Goal: Information Seeking & Learning: Learn about a topic

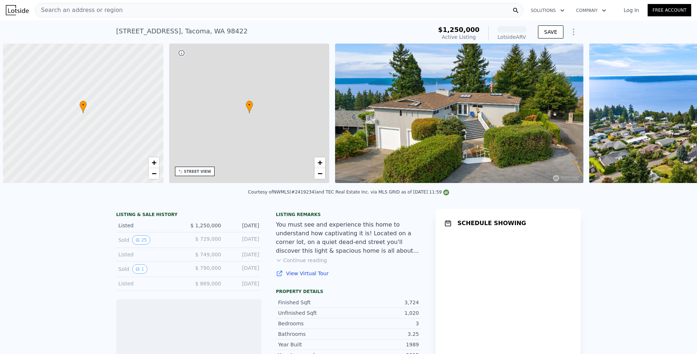
scroll to position [0, 3]
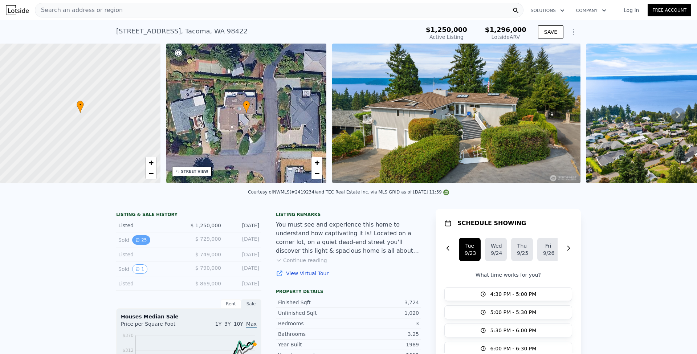
click at [140, 245] on button "25" at bounding box center [141, 239] width 18 height 9
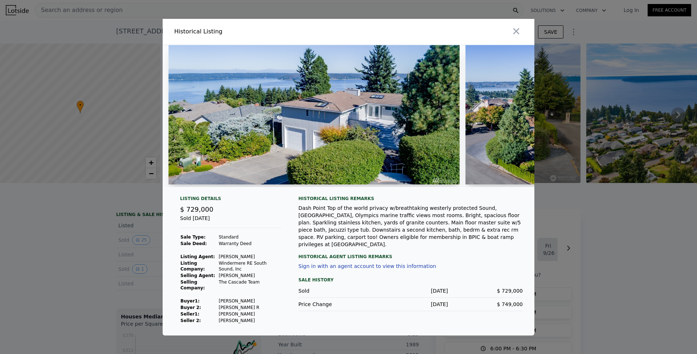
drag, startPoint x: 181, startPoint y: 188, endPoint x: 197, endPoint y: 187, distance: 15.6
click at [197, 187] on div at bounding box center [349, 119] width 372 height 148
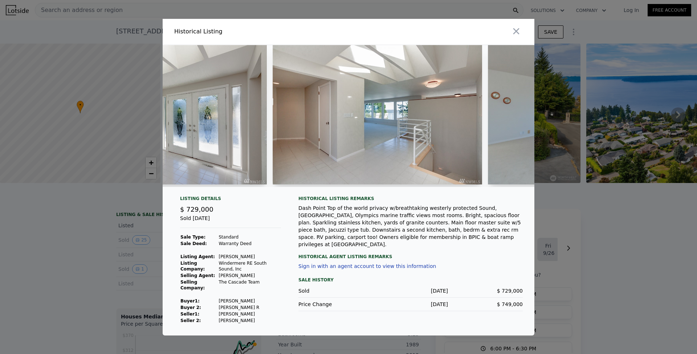
scroll to position [0, 1645]
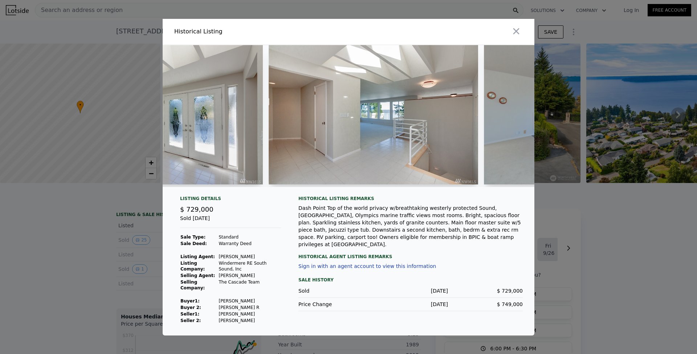
click at [347, 157] on img at bounding box center [374, 114] width 210 height 139
drag, startPoint x: 332, startPoint y: 188, endPoint x: 336, endPoint y: 187, distance: 3.7
click at [336, 187] on div at bounding box center [349, 116] width 372 height 142
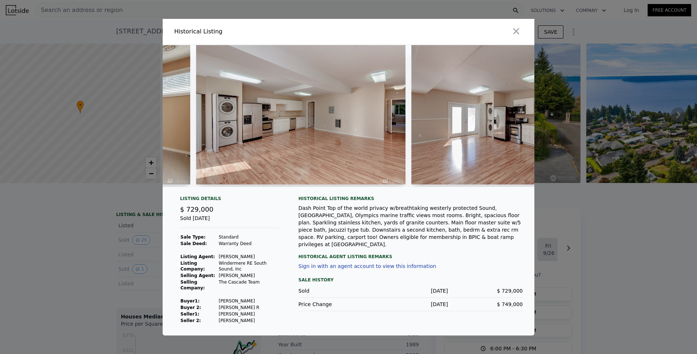
scroll to position [0, 4332]
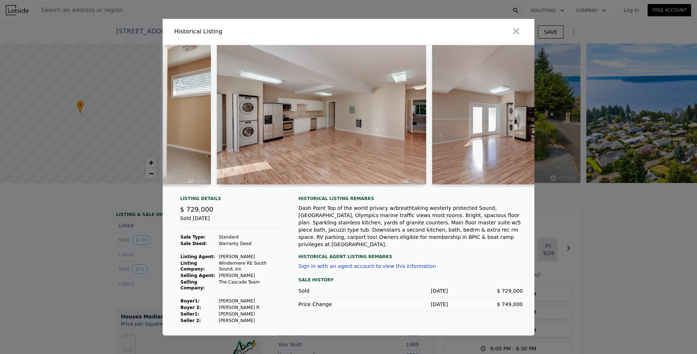
drag, startPoint x: 486, startPoint y: 188, endPoint x: 494, endPoint y: 188, distance: 8.0
click at [494, 187] on div at bounding box center [349, 116] width 372 height 142
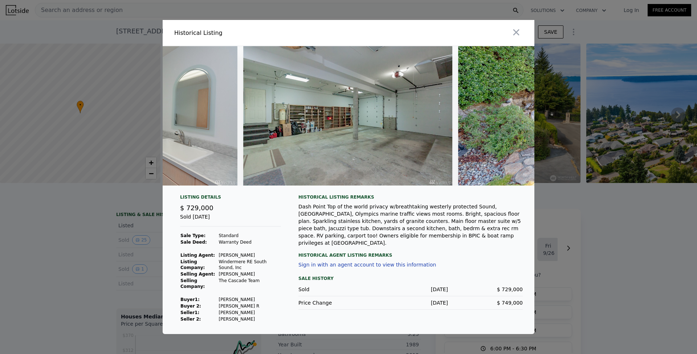
scroll to position [0, 5177]
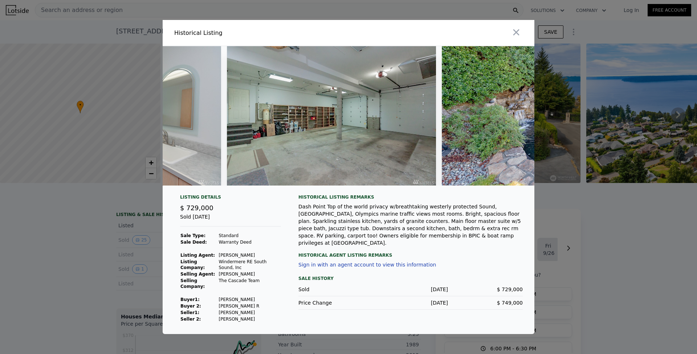
drag, startPoint x: 513, startPoint y: 187, endPoint x: 534, endPoint y: 187, distance: 20.7
click at [534, 187] on div at bounding box center [349, 118] width 372 height 145
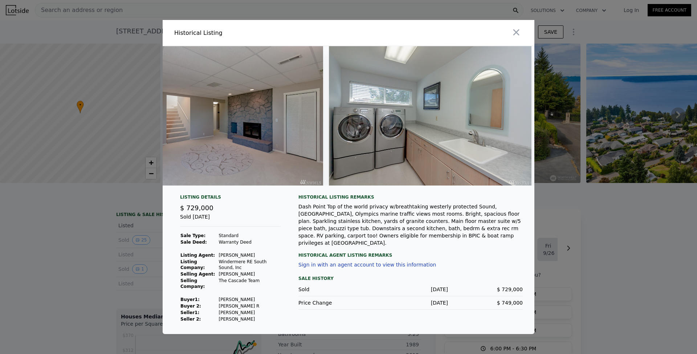
scroll to position [0, 5310]
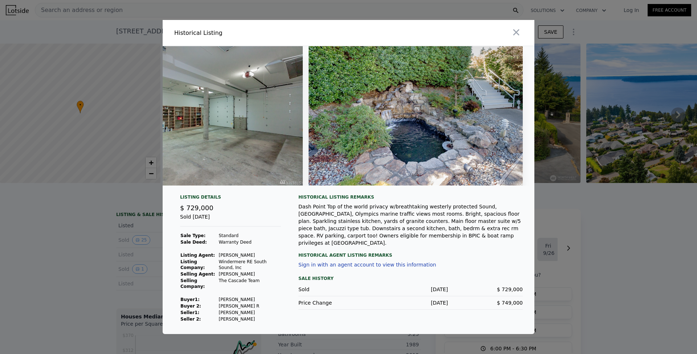
drag, startPoint x: 518, startPoint y: 187, endPoint x: 480, endPoint y: 190, distance: 39.0
click at [480, 190] on div at bounding box center [349, 118] width 372 height 145
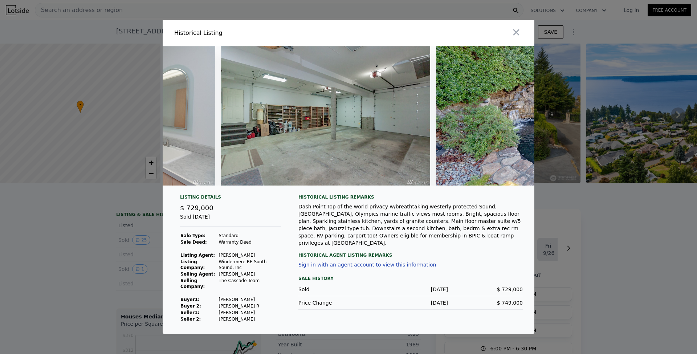
scroll to position [0, 5177]
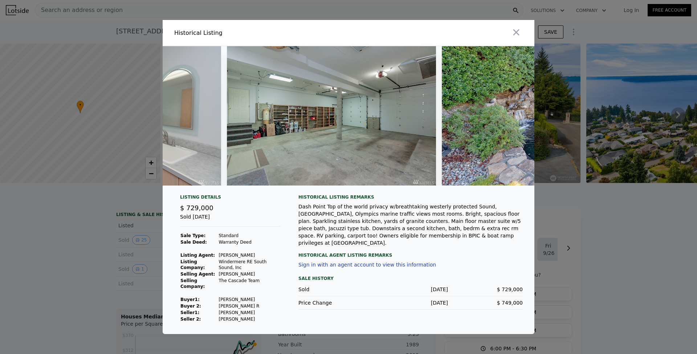
drag, startPoint x: 218, startPoint y: 300, endPoint x: 269, endPoint y: 300, distance: 50.5
click at [269, 300] on td "[PERSON_NAME]" at bounding box center [249, 299] width 63 height 7
copy td "[PERSON_NAME]"
click at [521, 28] on icon "button" at bounding box center [516, 32] width 10 height 10
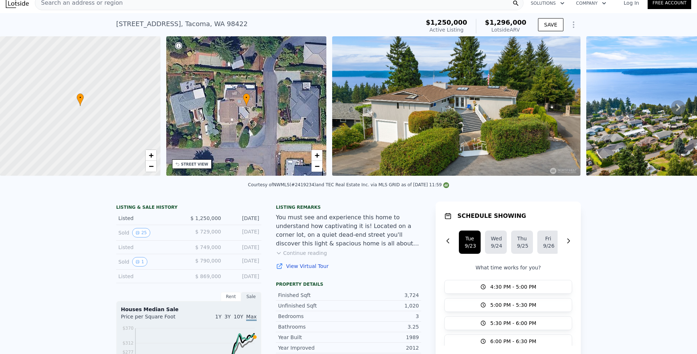
scroll to position [23, 0]
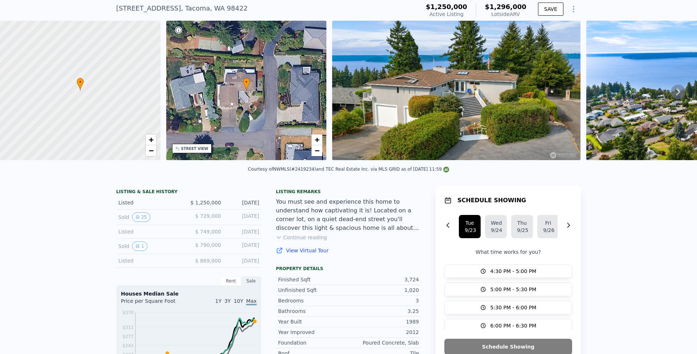
click at [298, 254] on link "View Virtual Tour" at bounding box center [348, 250] width 145 height 7
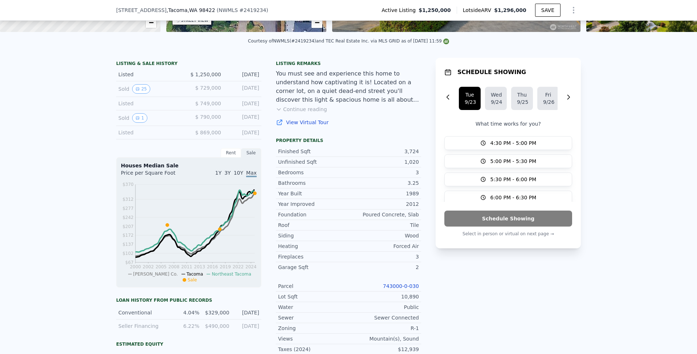
scroll to position [240, 0]
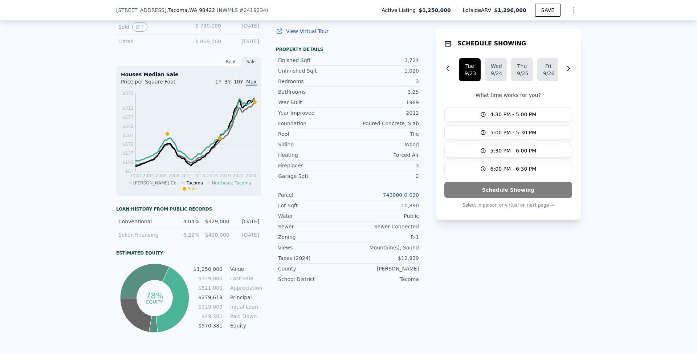
drag, startPoint x: 177, startPoint y: 227, endPoint x: 256, endPoint y: 226, distance: 79.9
click at [256, 226] on div "Conventional 4.04% $329,000 [DATE]" at bounding box center [188, 221] width 145 height 13
click at [101, 225] on div "LISTING & SALE HISTORY Listed $ 1,250,000 [DATE] Sold 25 $ 729,000 [DATE] Liste…" at bounding box center [348, 164] width 697 height 406
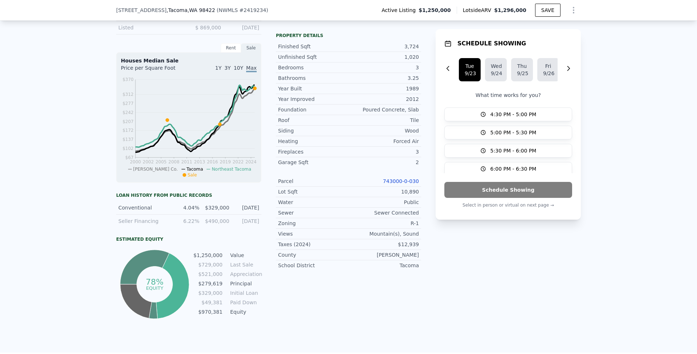
scroll to position [264, 0]
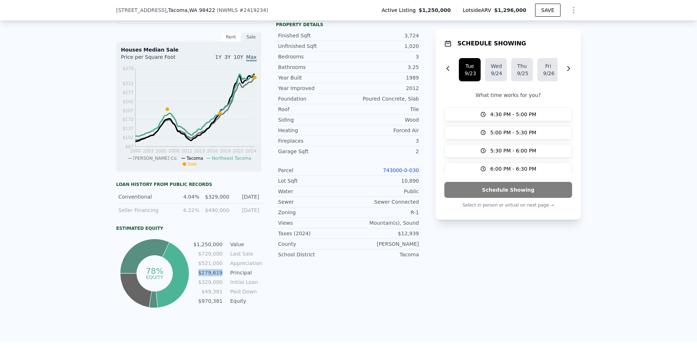
drag, startPoint x: 197, startPoint y: 278, endPoint x: 222, endPoint y: 277, distance: 25.1
click at [222, 277] on tr "$279,619 Principal" at bounding box center [227, 273] width 68 height 8
drag, startPoint x: 224, startPoint y: 307, endPoint x: 199, endPoint y: 306, distance: 24.7
click at [199, 305] on tr "$970,381 Equity" at bounding box center [227, 301] width 68 height 8
drag, startPoint x: 282, startPoint y: 307, endPoint x: 276, endPoint y: 307, distance: 5.1
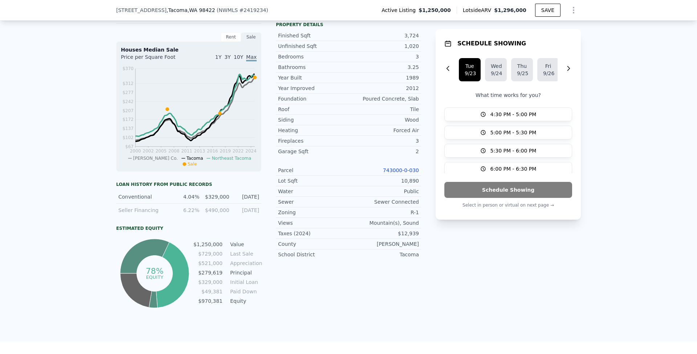
click at [282, 307] on div "Listing remarks You must see and experience this home to understand how captiva…" at bounding box center [348, 126] width 145 height 368
drag, startPoint x: 208, startPoint y: 306, endPoint x: 221, endPoint y: 307, distance: 12.7
click at [221, 305] on tr "$970,381 Equity" at bounding box center [227, 301] width 68 height 8
drag, startPoint x: 198, startPoint y: 278, endPoint x: 226, endPoint y: 278, distance: 28.0
click at [226, 277] on tr "$279,619 Principal" at bounding box center [227, 273] width 68 height 8
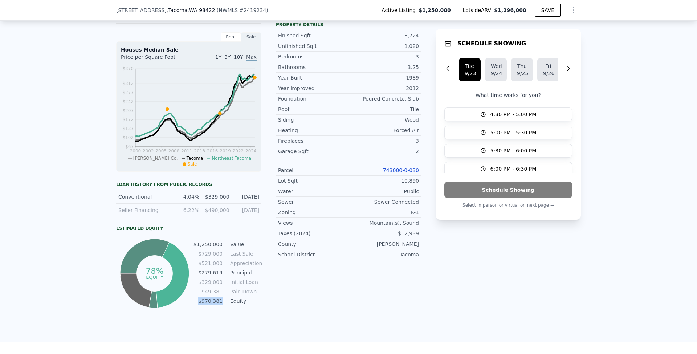
drag, startPoint x: 194, startPoint y: 307, endPoint x: 222, endPoint y: 308, distance: 28.0
click at [222, 305] on tr "$970,381 Equity" at bounding box center [227, 301] width 68 height 8
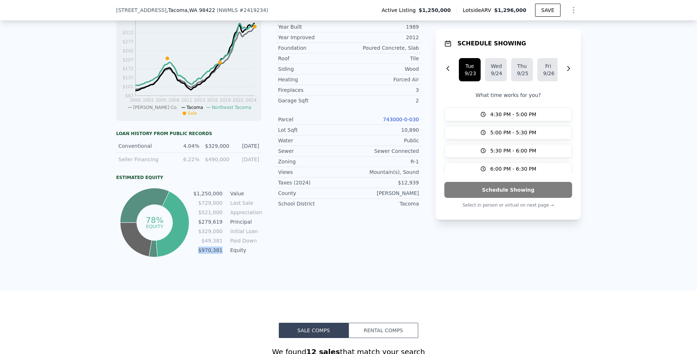
scroll to position [251, 0]
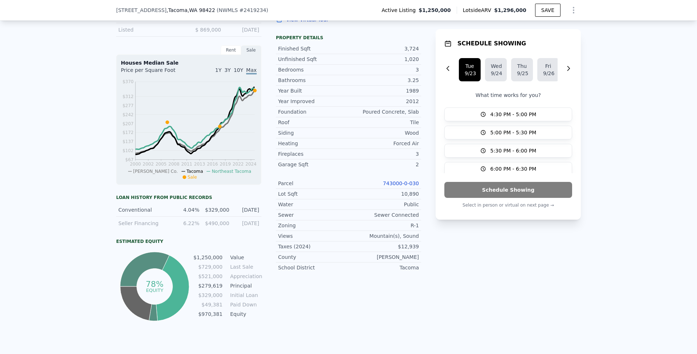
click at [244, 304] on tbody "$1,250,000 Value $729,000 Last Sale $521,000 Appreciation $279,619 Principal $3…" at bounding box center [227, 287] width 68 height 66
drag, startPoint x: 198, startPoint y: 290, endPoint x: 223, endPoint y: 293, distance: 25.2
click at [223, 290] on tr "$279,619 Principal" at bounding box center [227, 286] width 68 height 8
click at [49, 288] on div "LISTING & SALE HISTORY Listed $ 1,250,000 [DATE] Sold 25 $ 729,000 [DATE] Liste…" at bounding box center [348, 152] width 697 height 406
drag, startPoint x: 223, startPoint y: 321, endPoint x: 250, endPoint y: 321, distance: 27.6
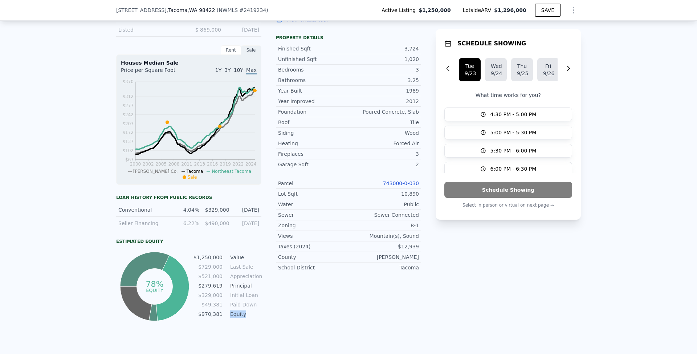
click at [250, 318] on tr "$970,381 Equity" at bounding box center [227, 314] width 68 height 8
click at [250, 318] on td "Equity" at bounding box center [245, 314] width 33 height 8
drag, startPoint x: 247, startPoint y: 320, endPoint x: 228, endPoint y: 321, distance: 18.9
click at [229, 318] on td "Equity" at bounding box center [245, 314] width 33 height 8
click at [293, 320] on div "Listing remarks You must see and experience this home to understand how captiva…" at bounding box center [348, 139] width 145 height 368
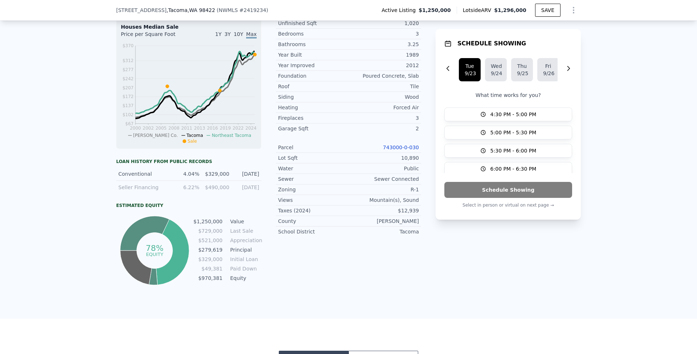
scroll to position [274, 0]
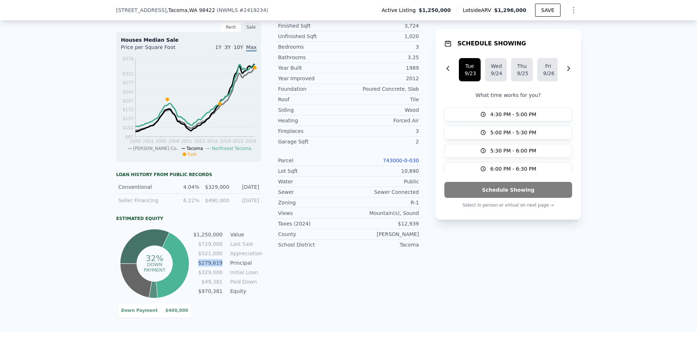
drag, startPoint x: 198, startPoint y: 267, endPoint x: 221, endPoint y: 270, distance: 23.4
click at [221, 267] on tr "$279,619 Principal" at bounding box center [227, 263] width 68 height 8
drag, startPoint x: 198, startPoint y: 298, endPoint x: 224, endPoint y: 297, distance: 26.2
click at [224, 295] on tr "$970,381 Equity" at bounding box center [227, 291] width 68 height 8
click at [162, 315] on td "$400,000" at bounding box center [173, 310] width 31 height 9
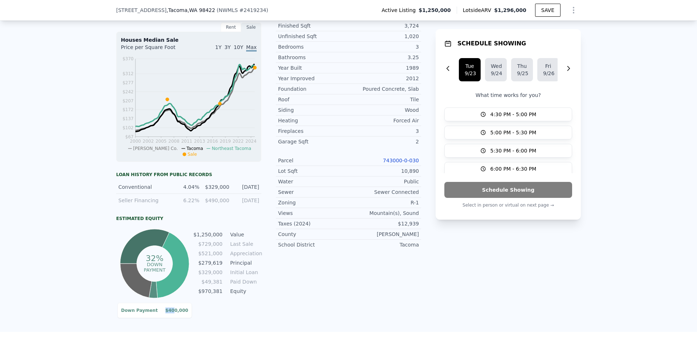
drag, startPoint x: 170, startPoint y: 317, endPoint x: 195, endPoint y: 319, distance: 25.1
click at [195, 319] on div "LISTING & SALE HISTORY Listed $ 1,250,000 [DATE] Sold 25 $ 729,000 [DATE] Liste…" at bounding box center [348, 129] width 697 height 406
click at [194, 319] on div "LISTING & SALE HISTORY Listed $ 1,250,000 [DATE] Sold 25 $ 729,000 [DATE] Liste…" at bounding box center [348, 129] width 697 height 406
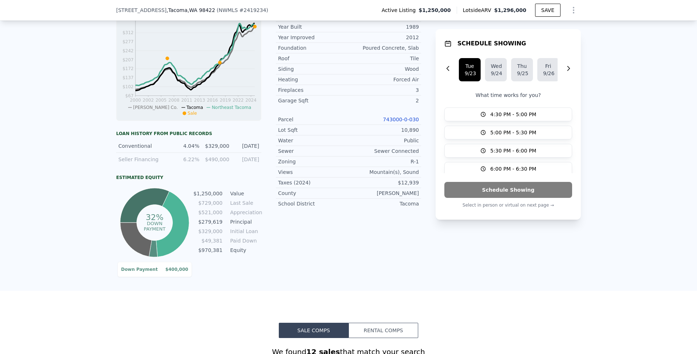
scroll to position [361, 0]
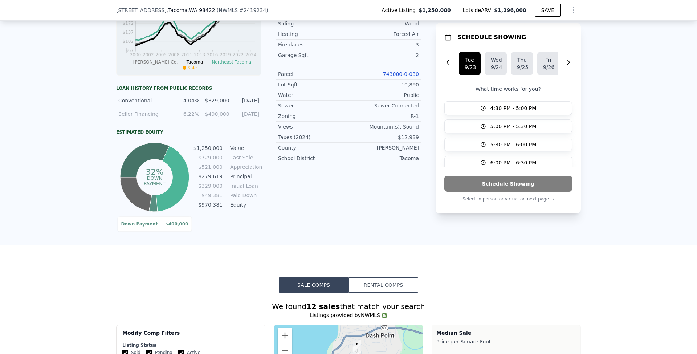
click at [145, 228] on td "Down Payment" at bounding box center [139, 224] width 37 height 9
click at [133, 228] on td "Down Payment" at bounding box center [139, 224] width 37 height 9
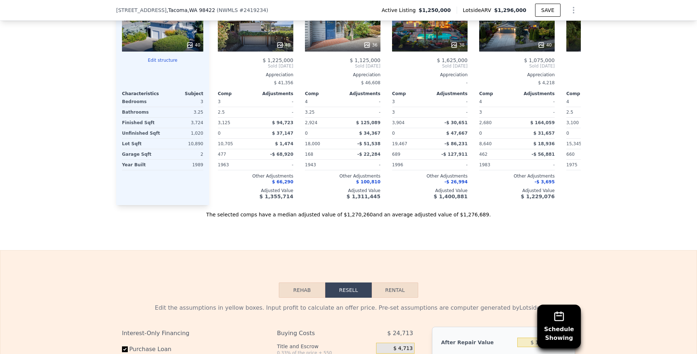
scroll to position [1110, 0]
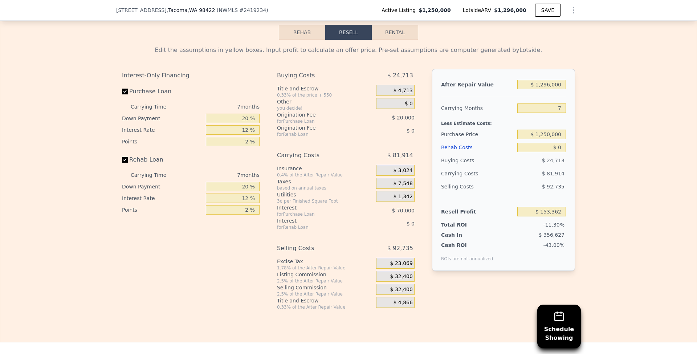
click at [293, 40] on button "Rehab" at bounding box center [302, 32] width 46 height 15
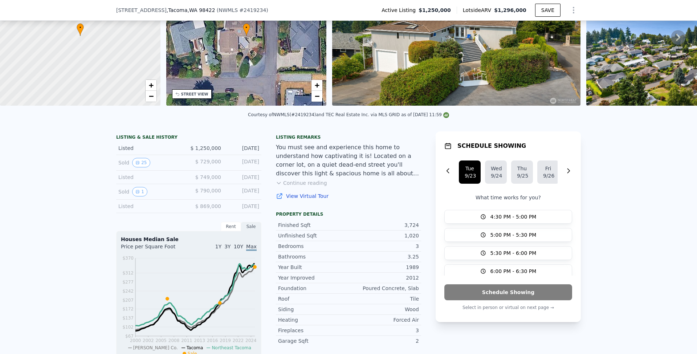
scroll to position [73, 0]
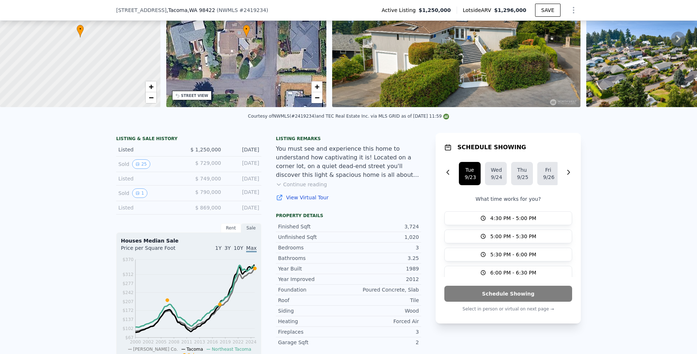
click at [308, 201] on link "View Virtual Tour" at bounding box center [348, 197] width 145 height 7
click at [294, 188] on button "Continue reading" at bounding box center [301, 184] width 51 height 7
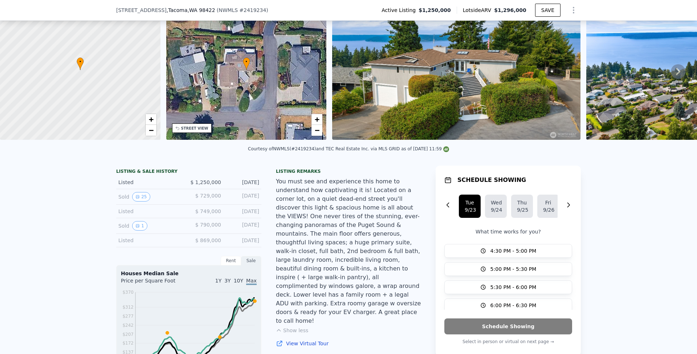
scroll to position [0, 0]
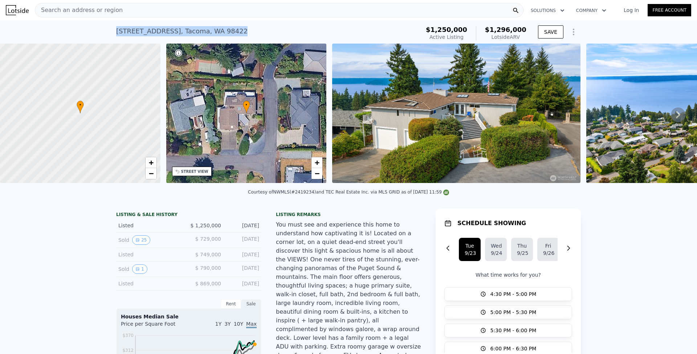
drag, startPoint x: 111, startPoint y: 35, endPoint x: 240, endPoint y: 35, distance: 129.7
click at [240, 35] on div "[STREET_ADDRESS] Active at $1.250m (~ARV $1.296m ) $1,250,000 Active Listing $1…" at bounding box center [348, 31] width 697 height 23
click at [240, 35] on div "[STREET_ADDRESS] Active at $1.250m (~ARV $1.296m )" at bounding box center [266, 33] width 301 height 20
